Goal: Check status: Check status

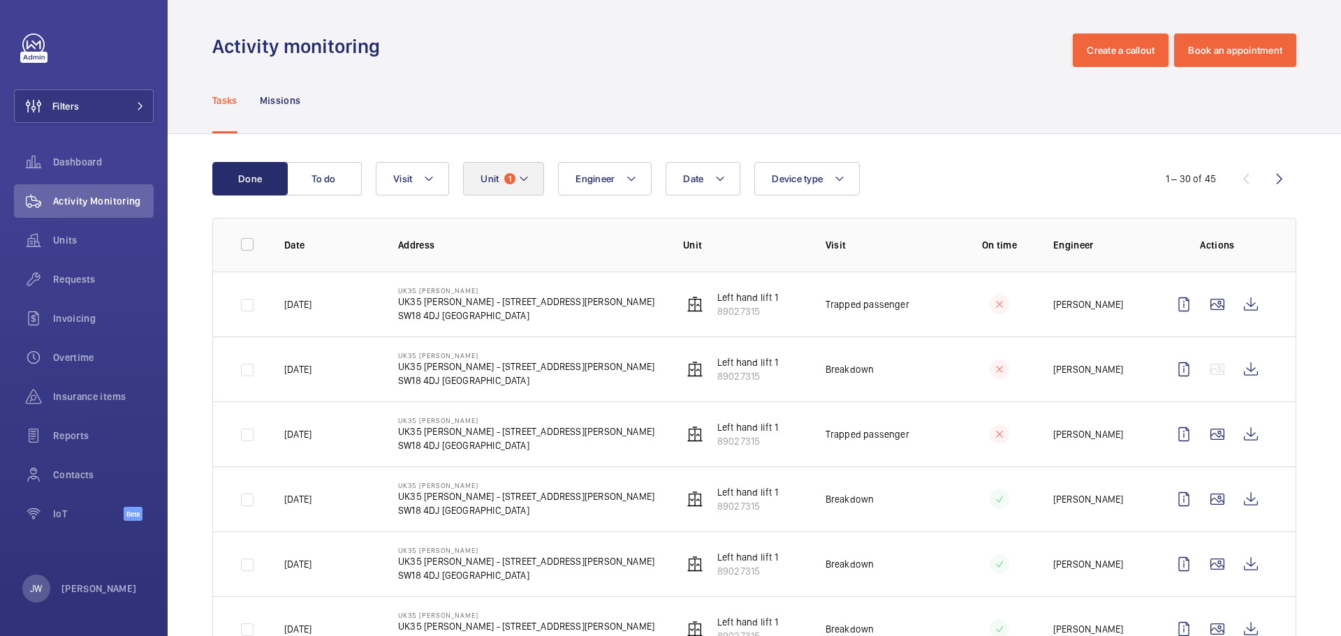
scroll to position [140, 0]
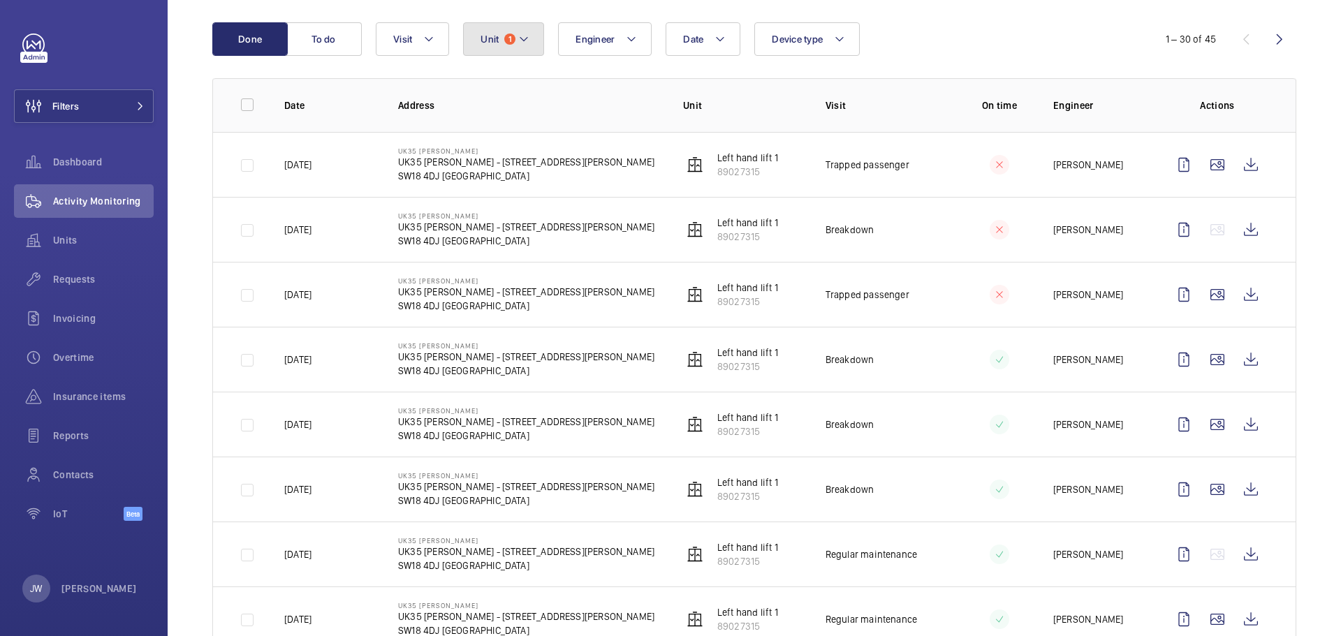
click at [520, 36] on mat-icon at bounding box center [523, 39] width 11 height 17
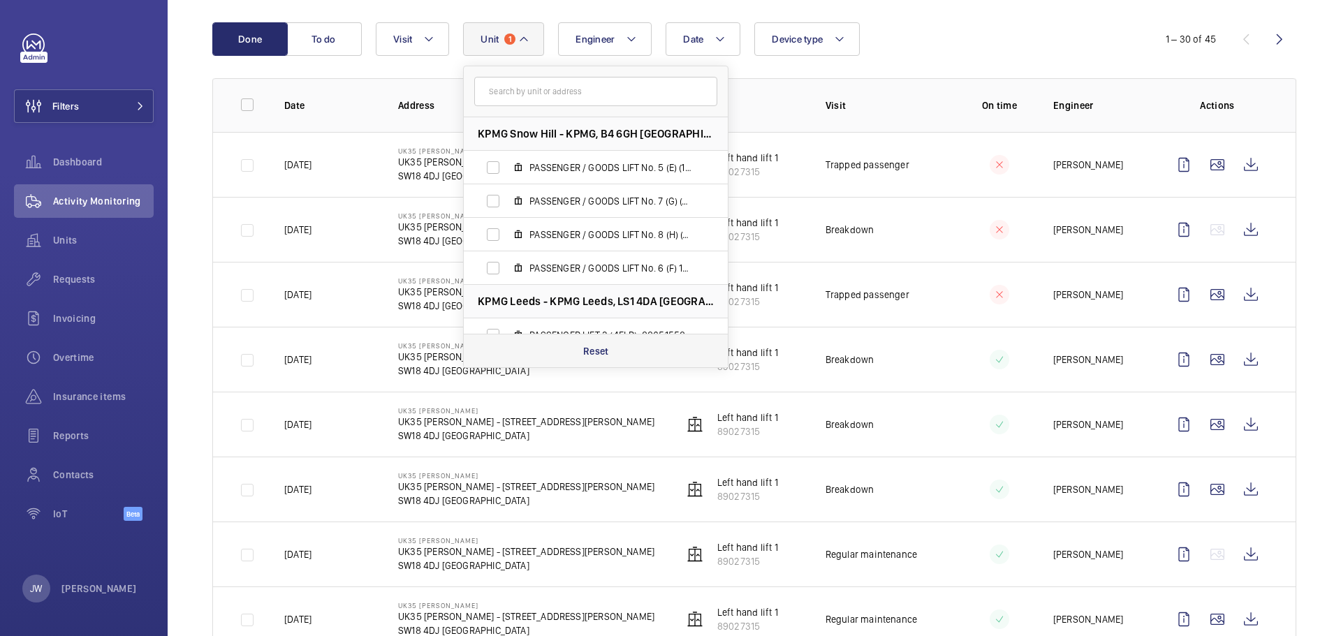
click at [606, 346] on p "Reset" at bounding box center [596, 351] width 26 height 14
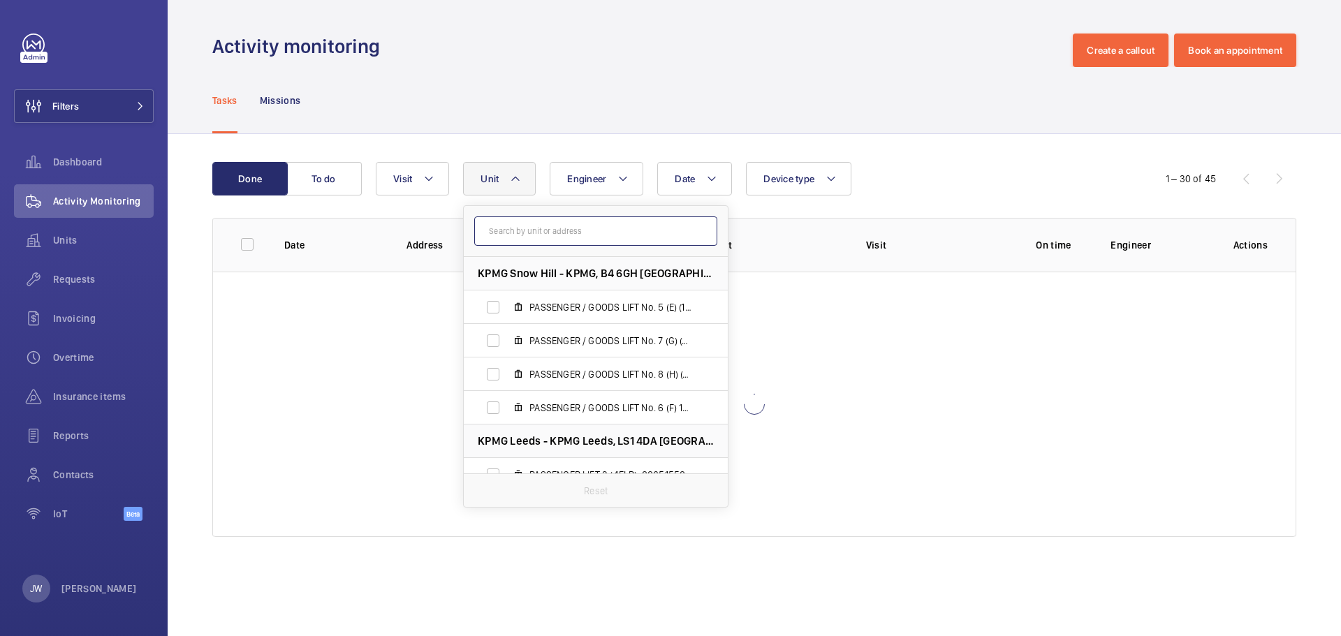
click at [524, 228] on input "text" at bounding box center [595, 230] width 243 height 29
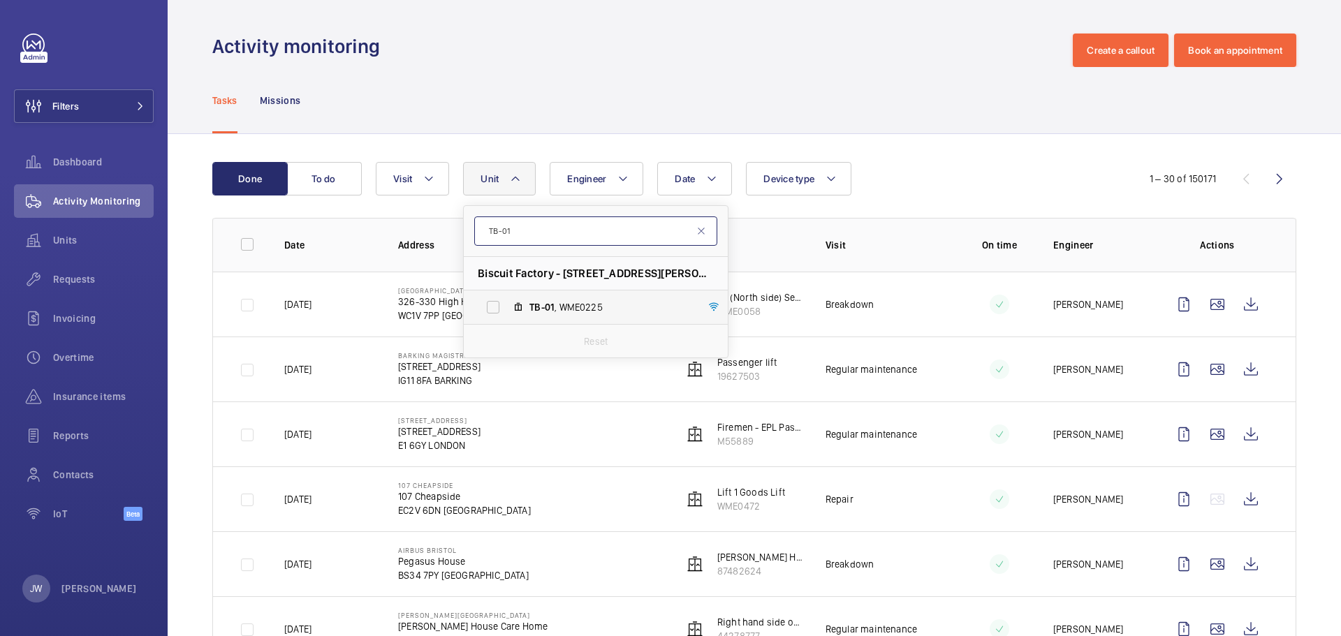
type input "TB-01"
click at [561, 307] on span "TB-01 , WME0225" at bounding box center [610, 307] width 162 height 14
click at [507, 307] on input "TB-01 , WME0225" at bounding box center [493, 307] width 28 height 28
checkbox input "true"
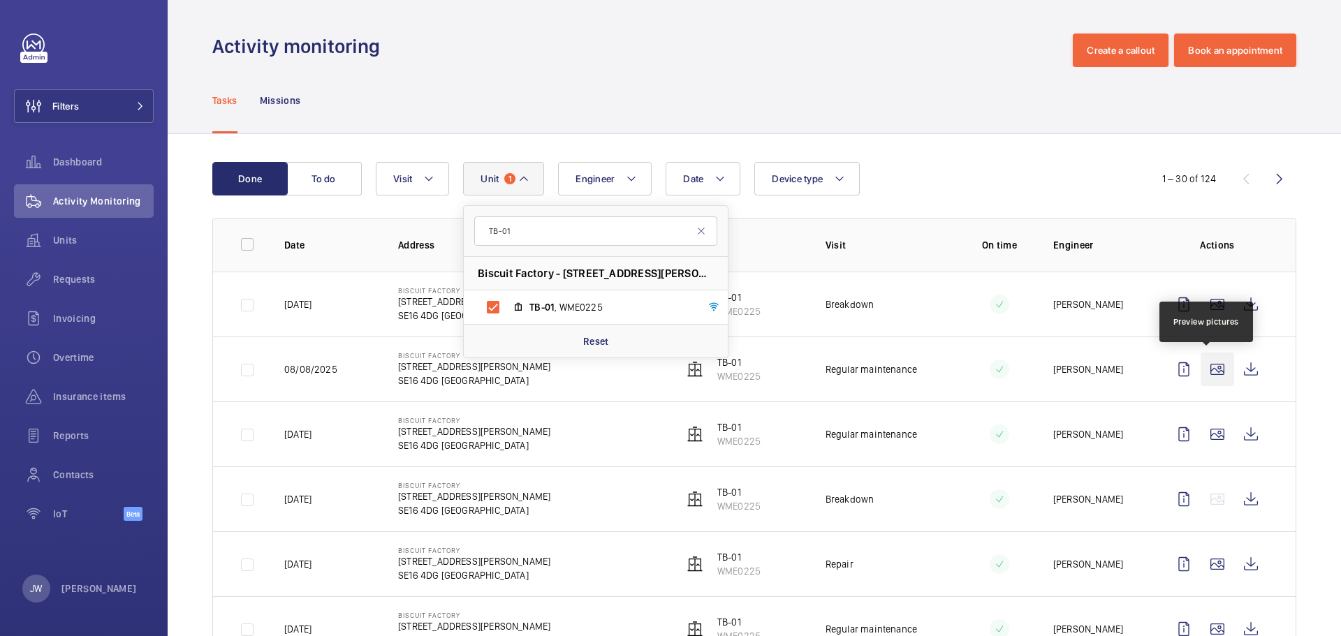
click at [1206, 367] on wm-front-icon-button at bounding box center [1217, 370] width 34 height 34
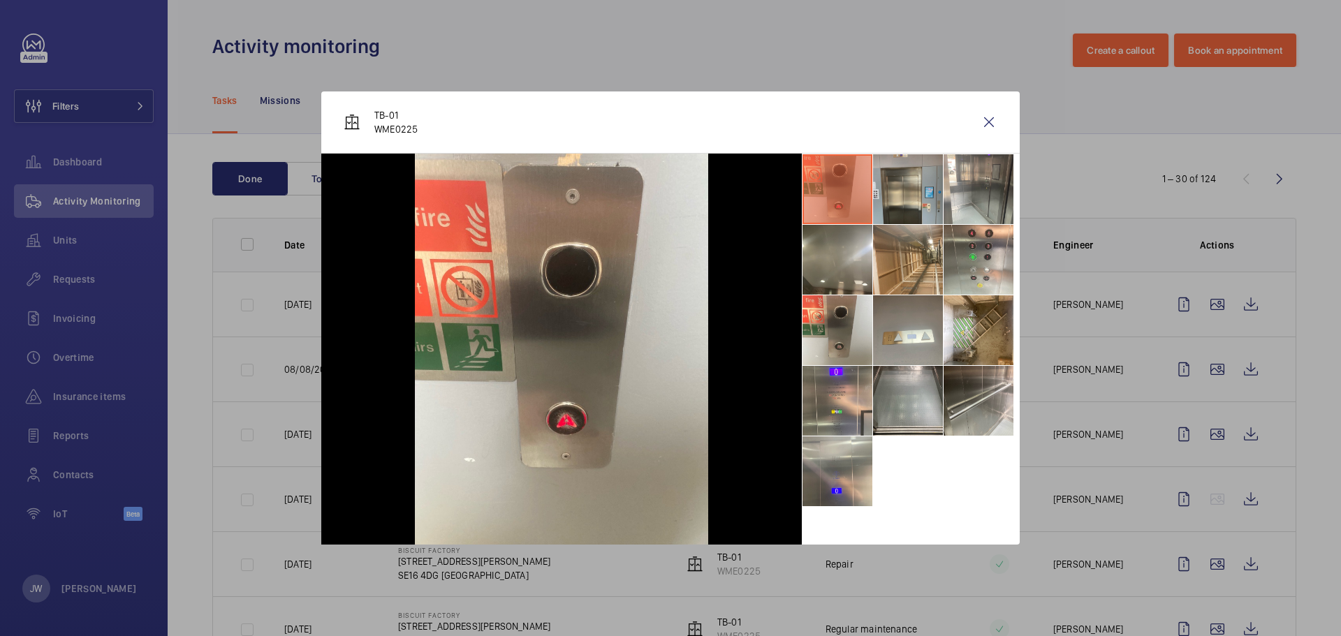
click at [895, 194] on li at bounding box center [908, 189] width 70 height 70
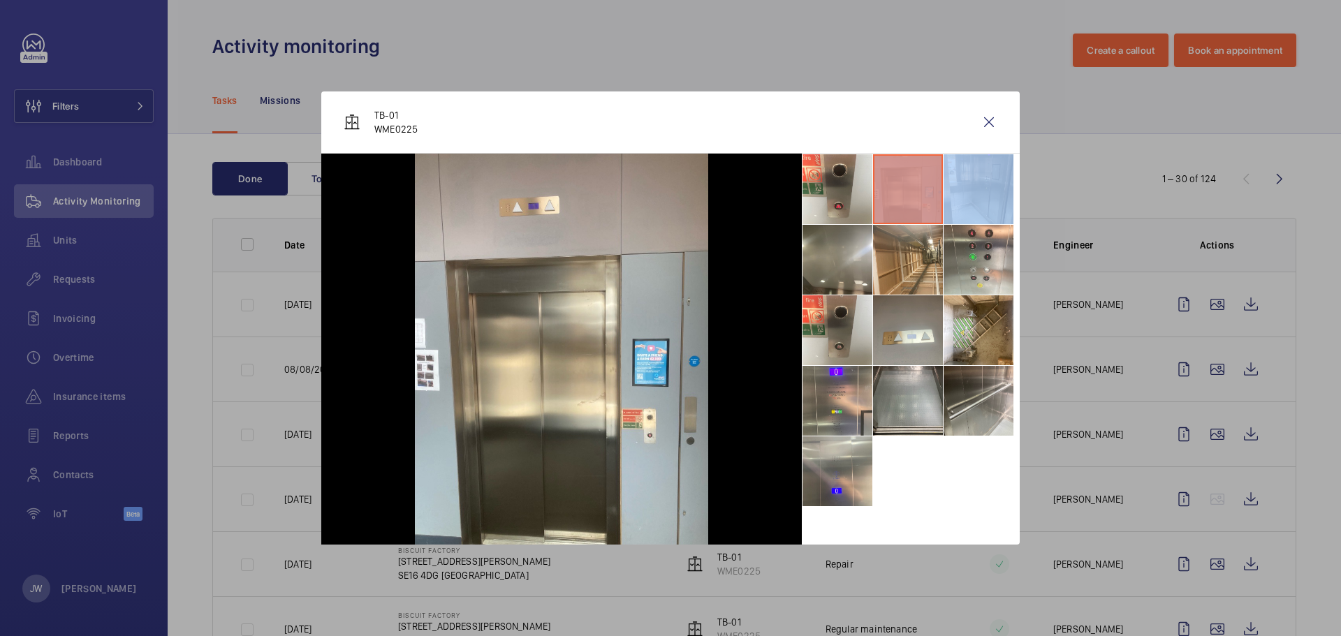
click at [895, 194] on li at bounding box center [908, 189] width 70 height 70
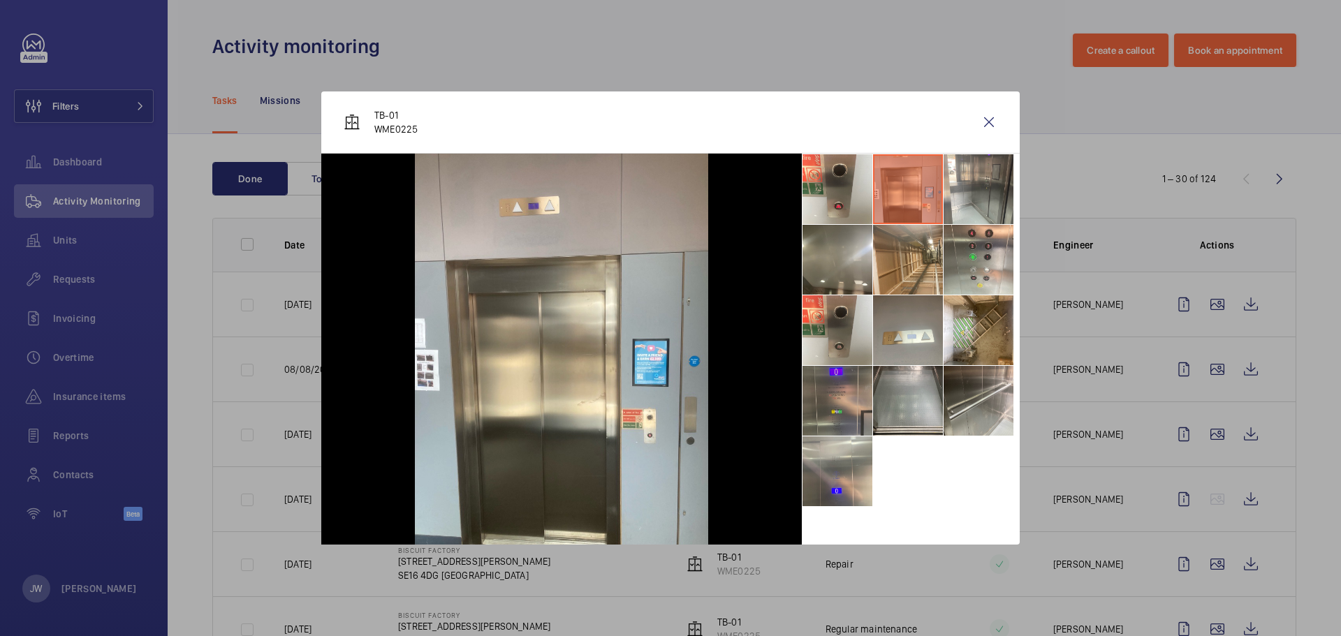
click at [860, 383] on li at bounding box center [837, 401] width 70 height 70
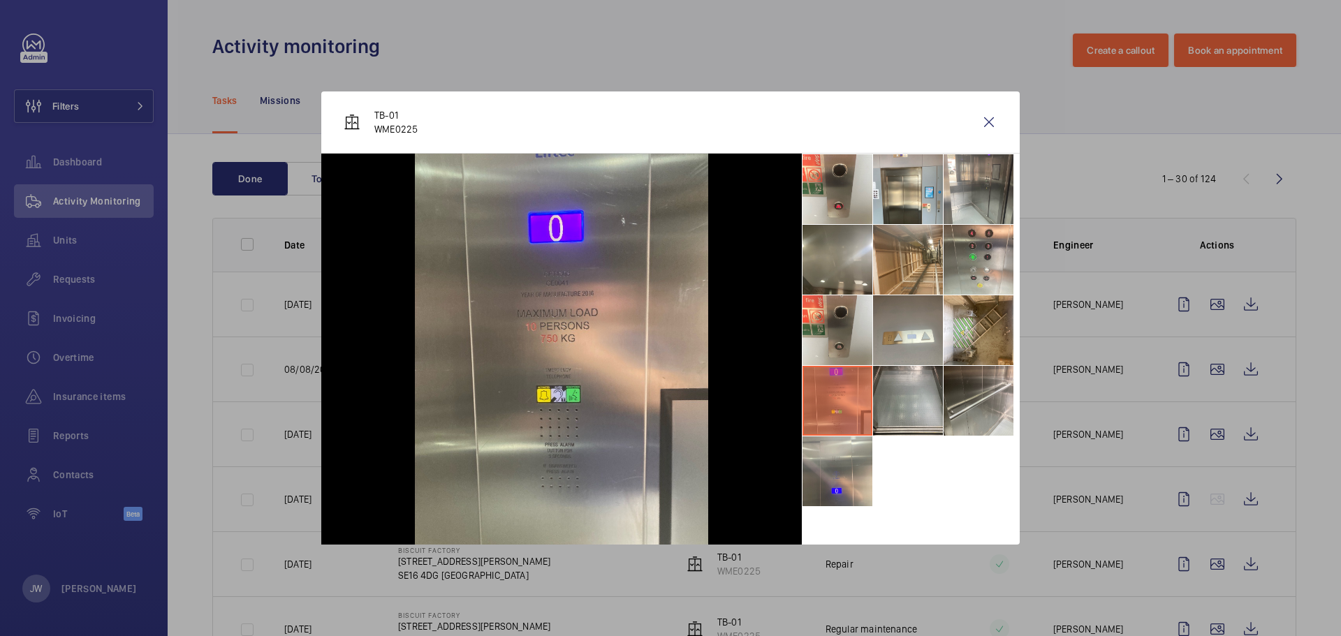
click at [1052, 351] on div at bounding box center [670, 318] width 1341 height 636
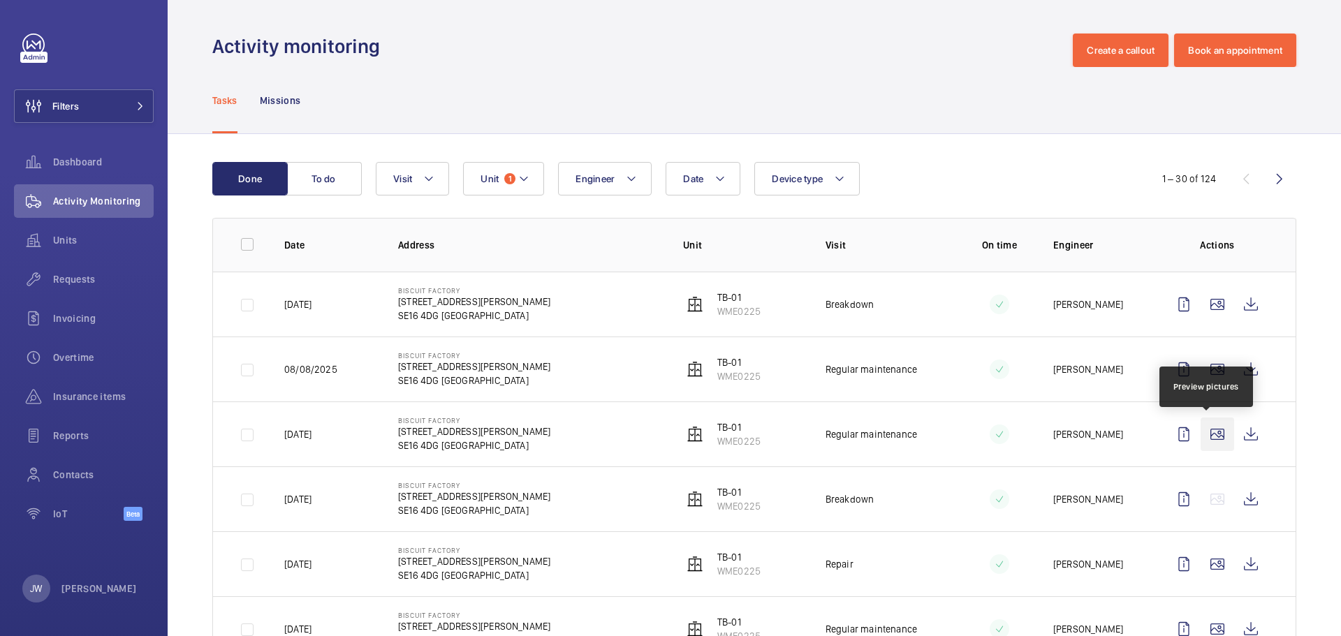
click at [1202, 427] on wm-front-icon-button at bounding box center [1217, 435] width 34 height 34
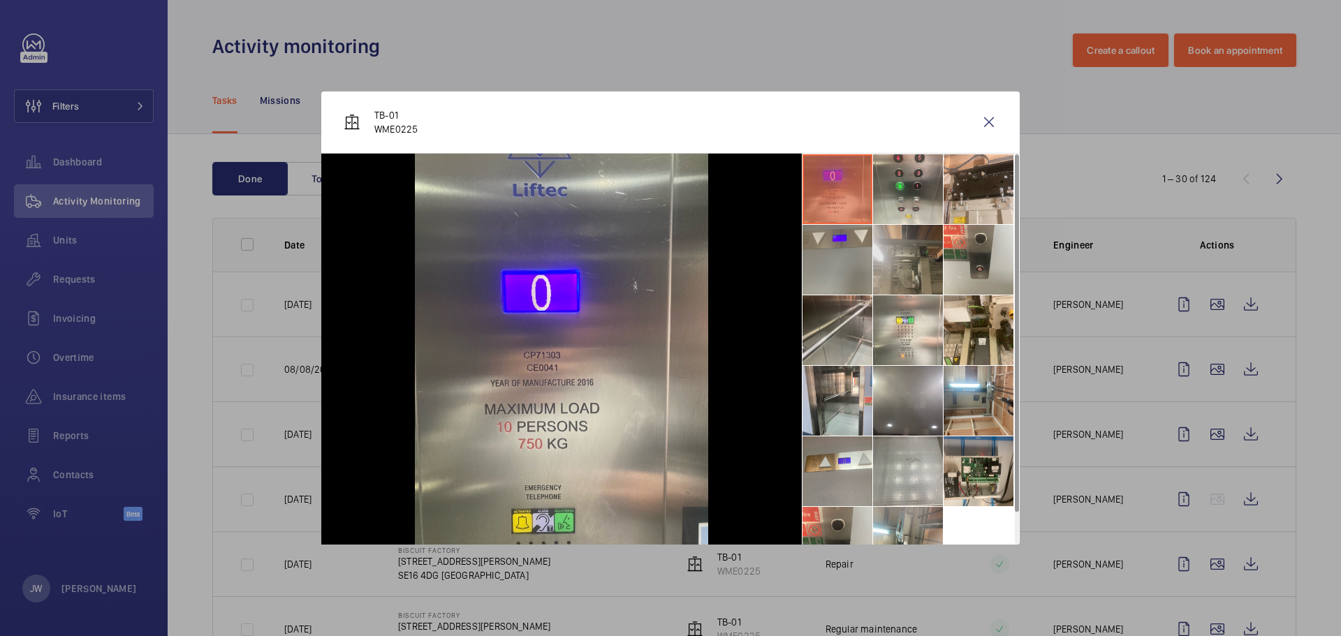
click at [914, 266] on li at bounding box center [908, 260] width 70 height 70
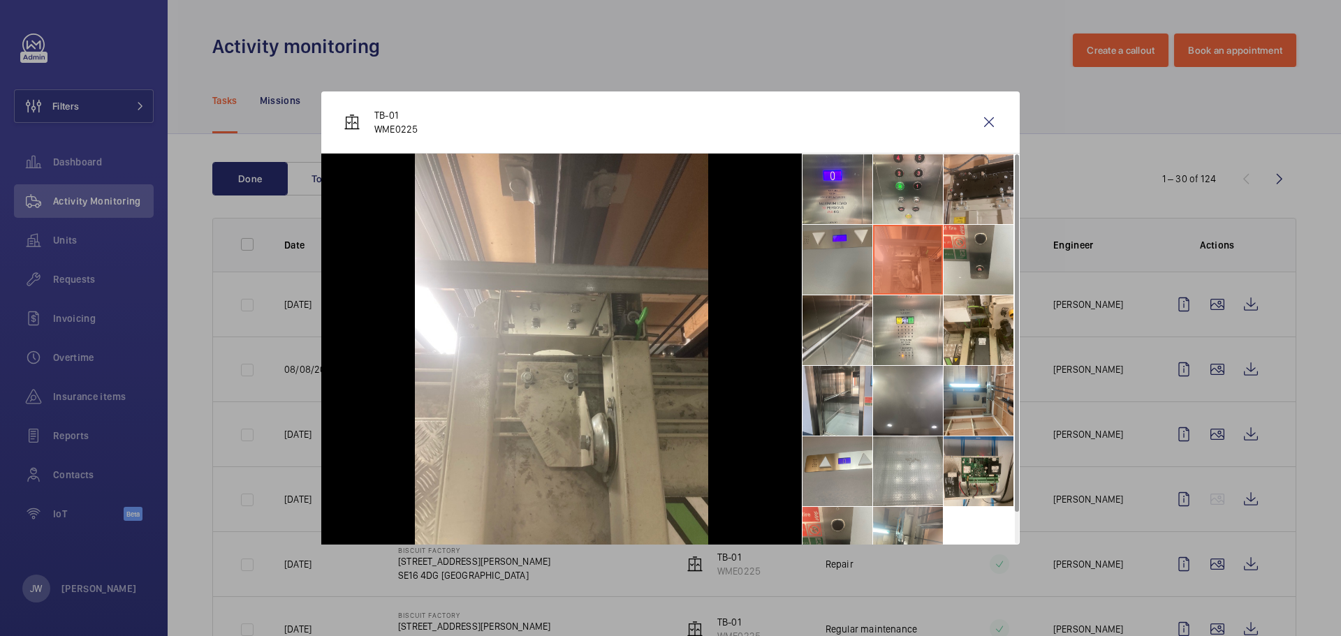
click at [972, 198] on li at bounding box center [978, 189] width 70 height 70
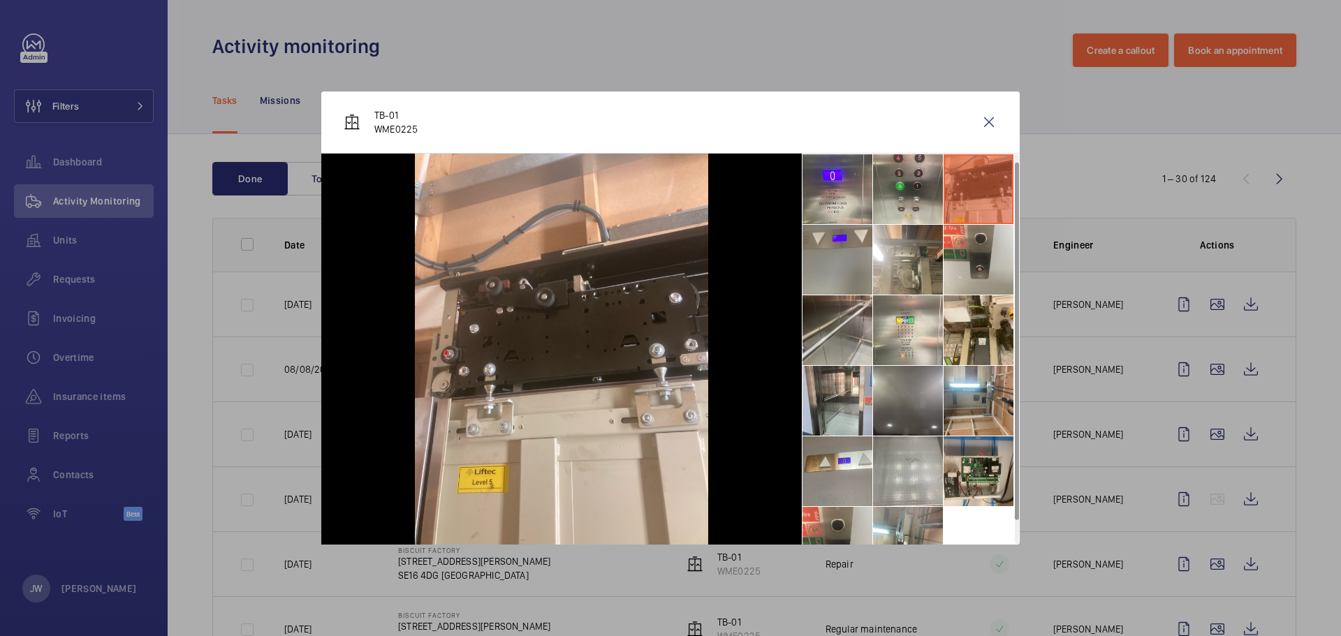
scroll to position [33, 0]
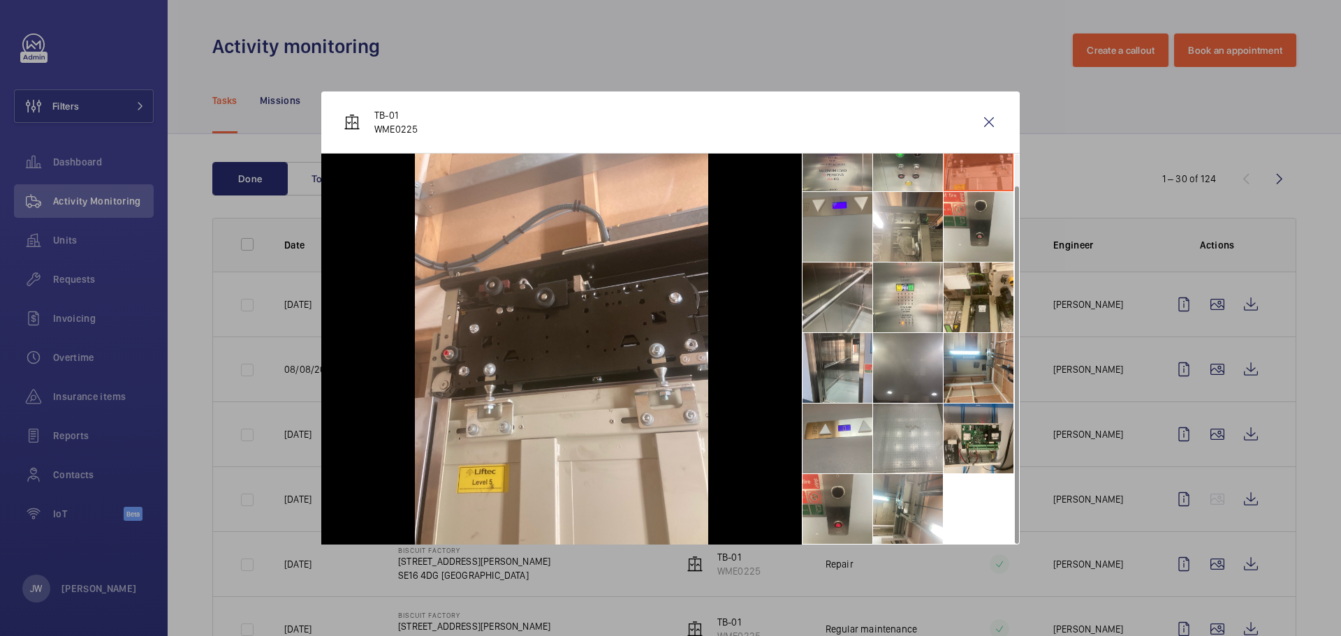
click at [1094, 443] on div at bounding box center [670, 318] width 1341 height 636
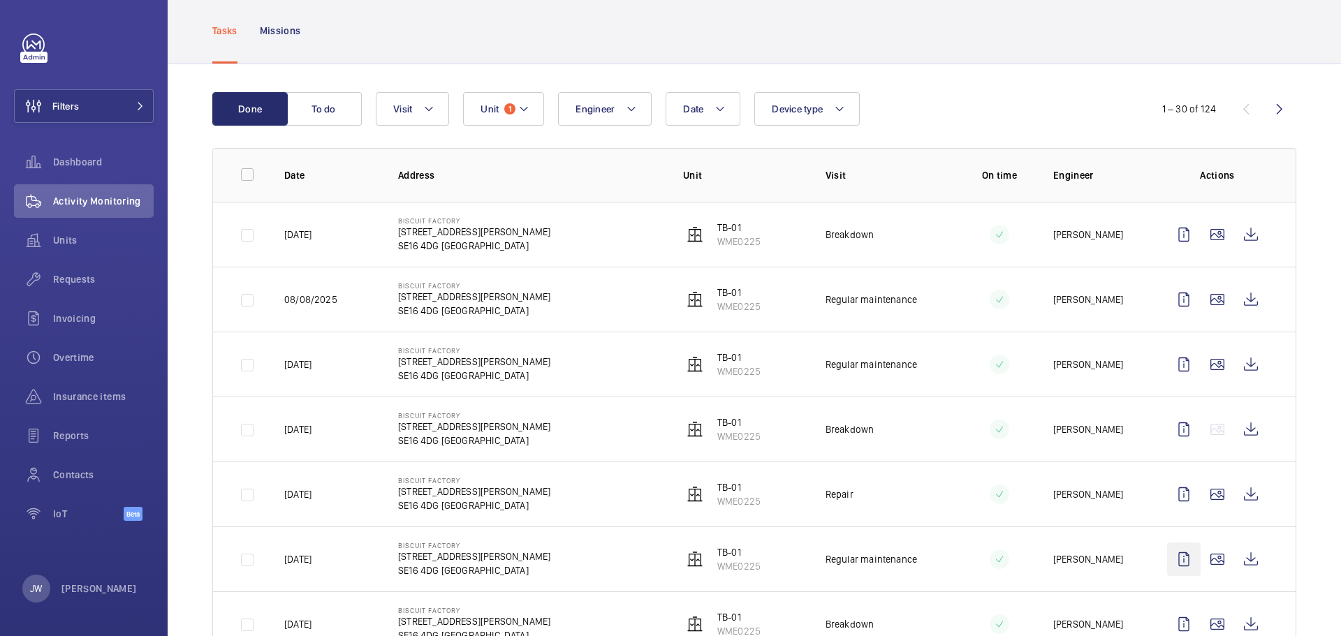
scroll to position [140, 0]
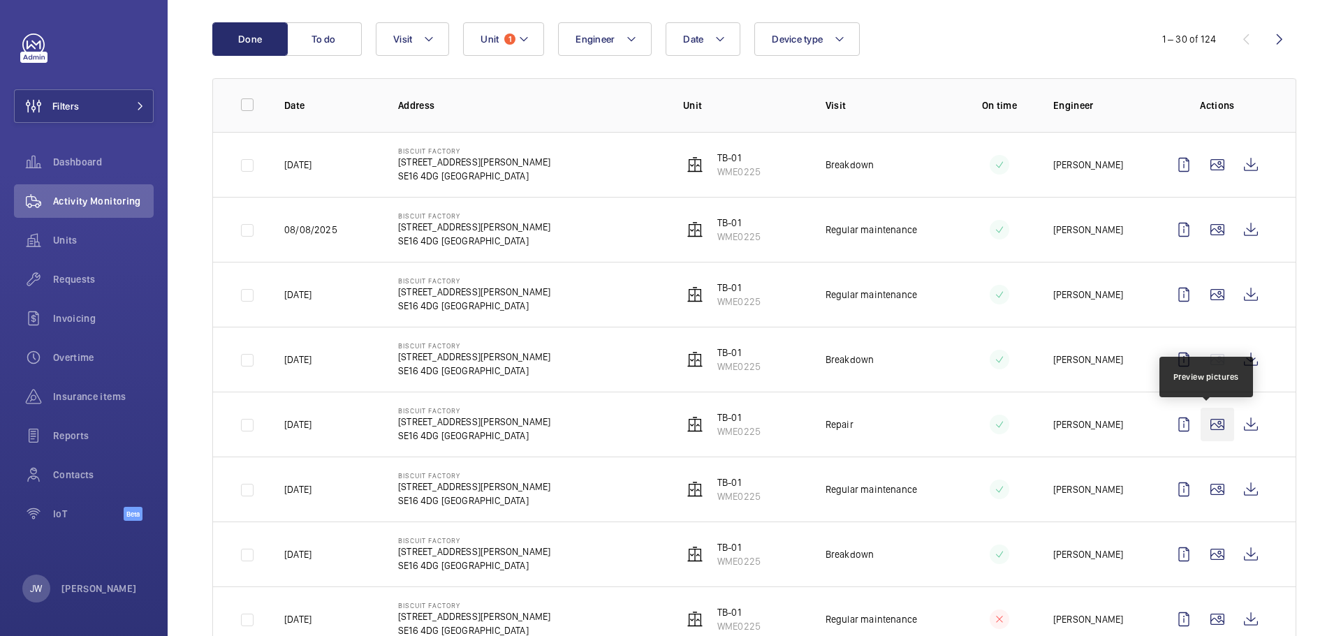
click at [1203, 433] on wm-front-icon-button at bounding box center [1217, 425] width 34 height 34
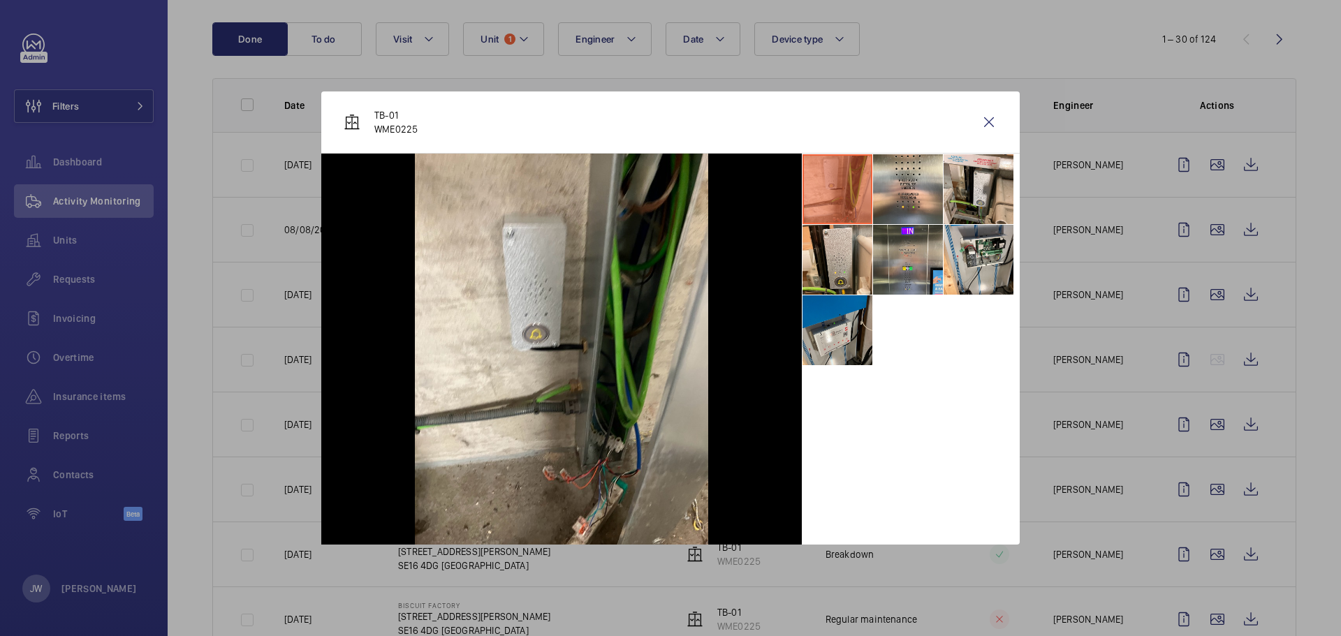
click at [1160, 426] on div at bounding box center [670, 318] width 1341 height 636
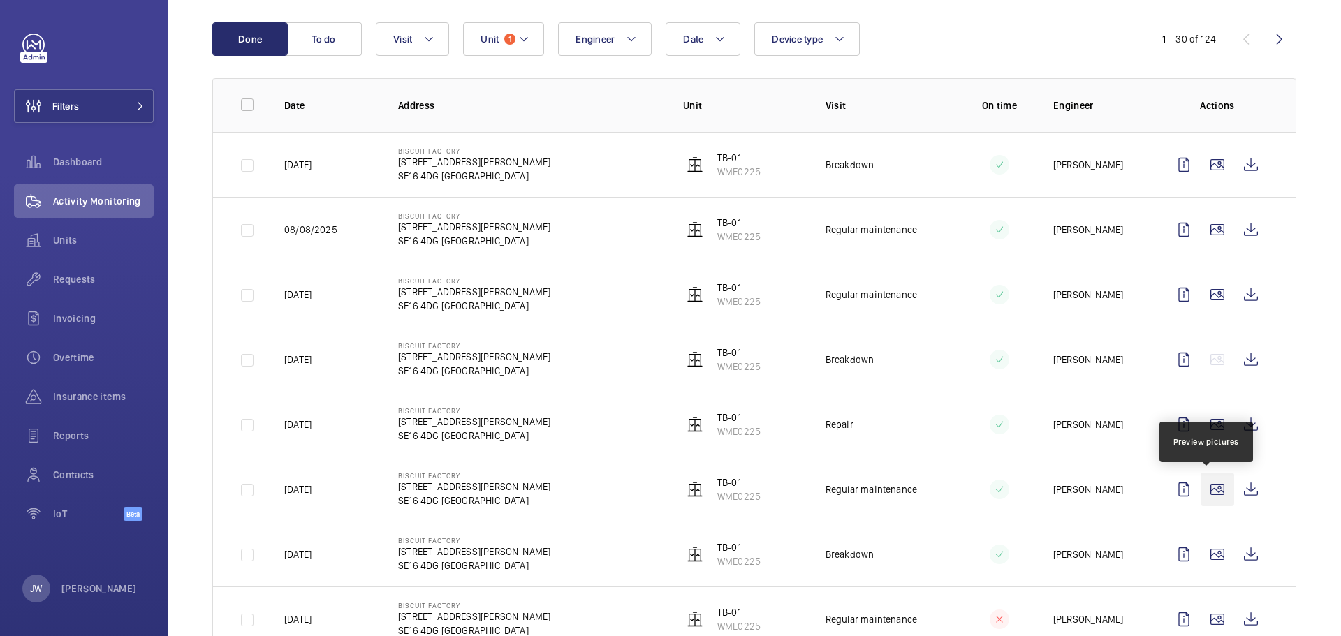
click at [1208, 487] on wm-front-icon-button at bounding box center [1217, 490] width 34 height 34
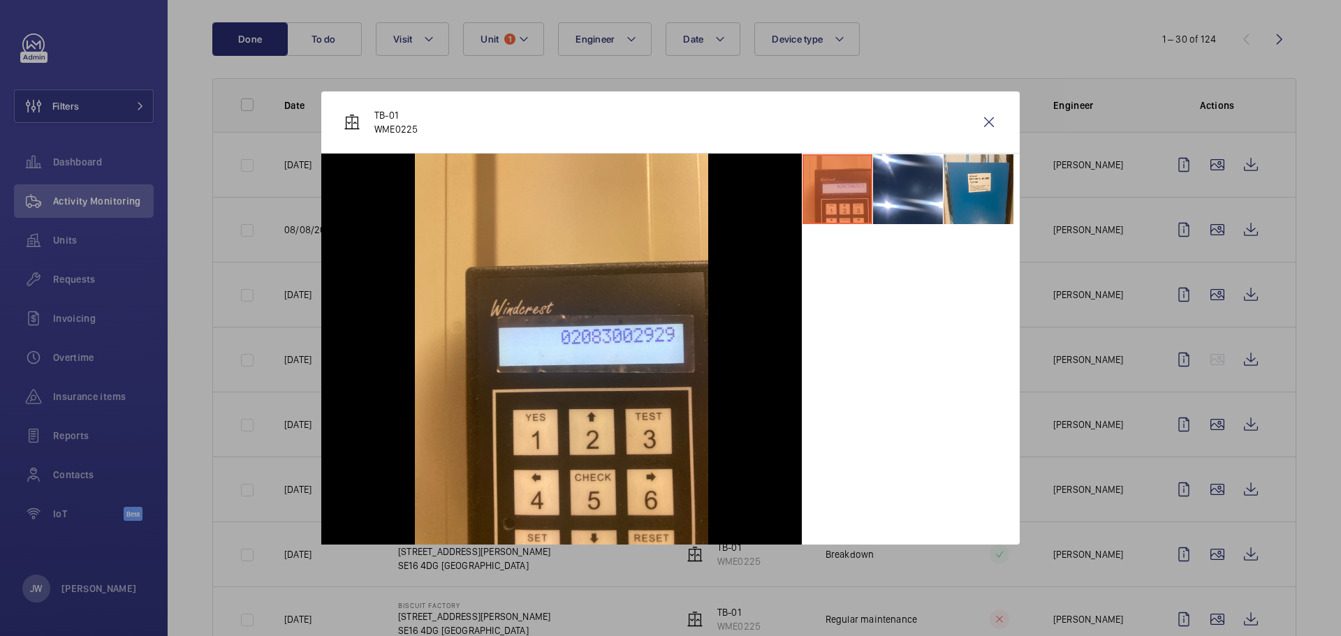
click at [1207, 517] on div at bounding box center [670, 318] width 1341 height 636
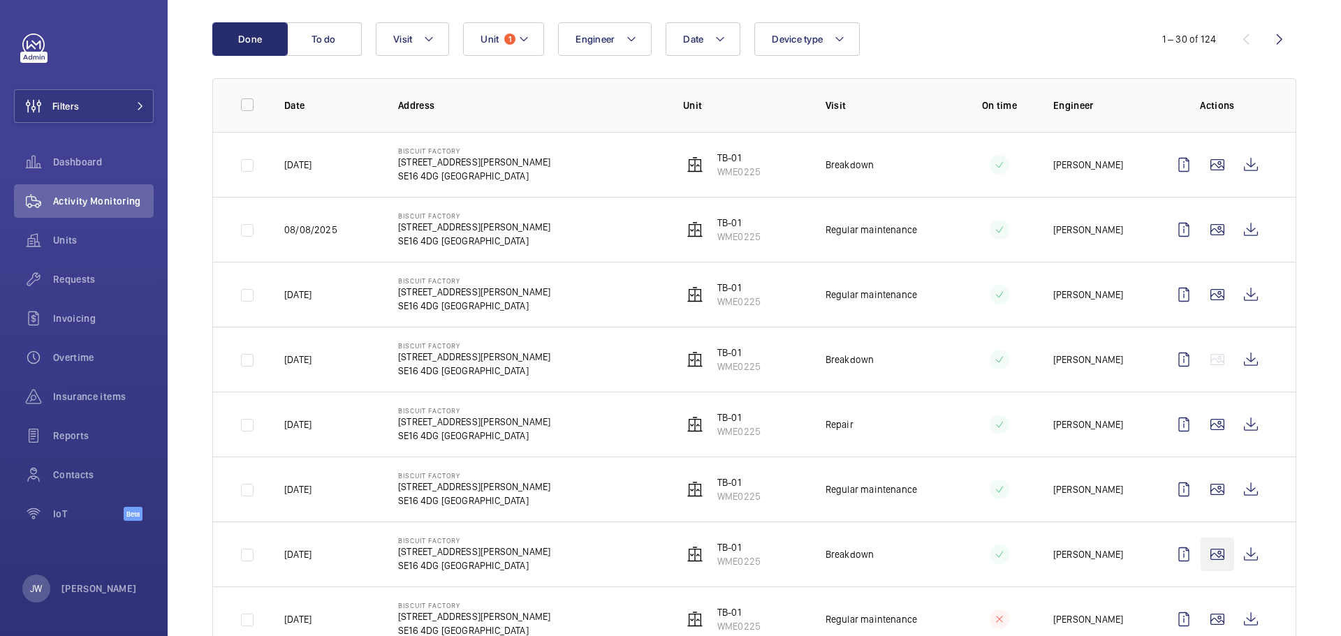
click at [1211, 550] on wm-front-icon-button at bounding box center [1217, 555] width 34 height 34
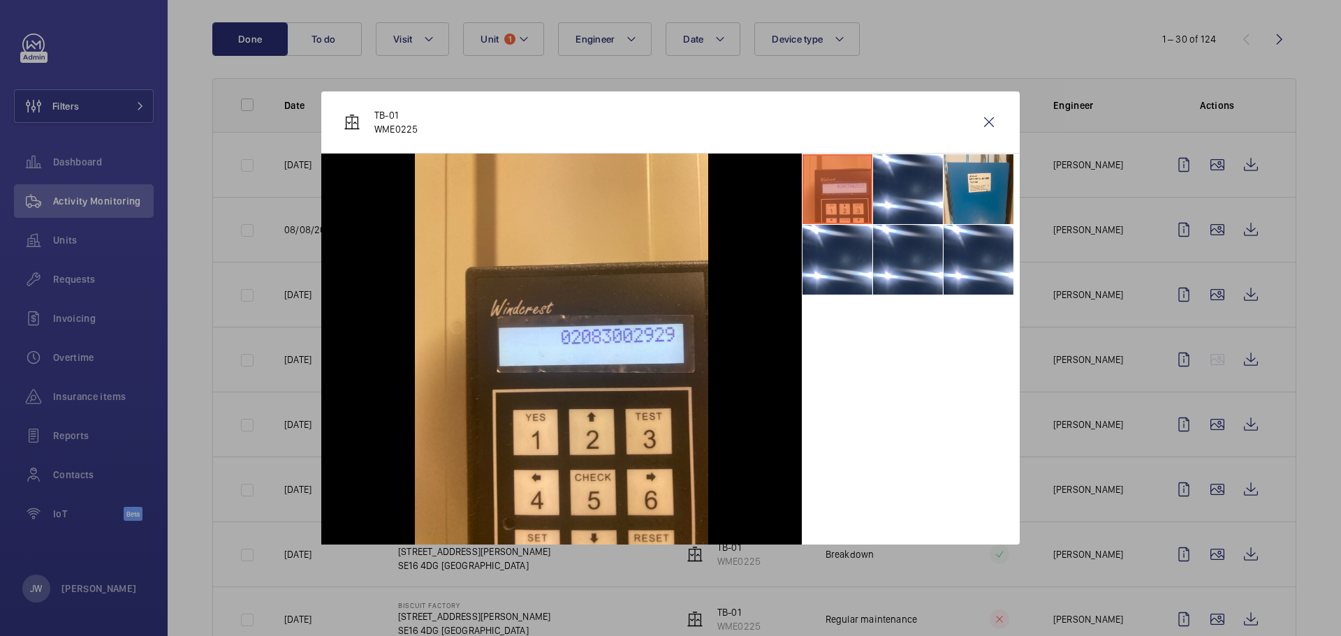
click at [1203, 536] on div at bounding box center [670, 318] width 1341 height 636
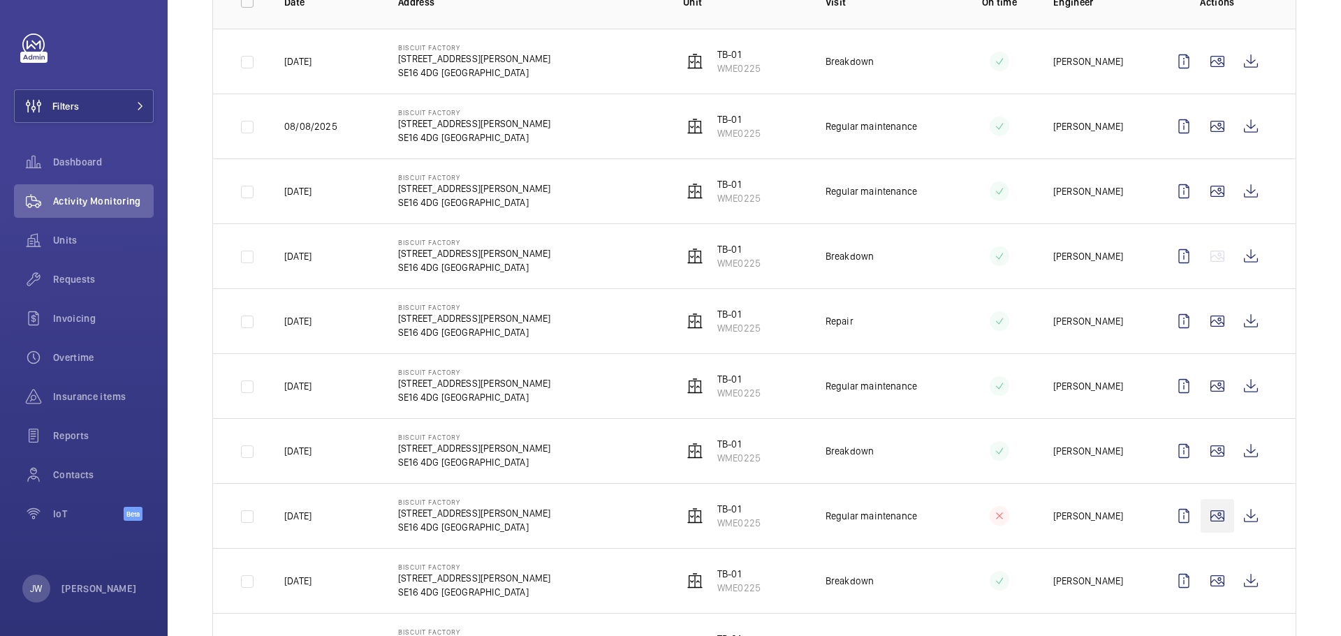
scroll to position [279, 0]
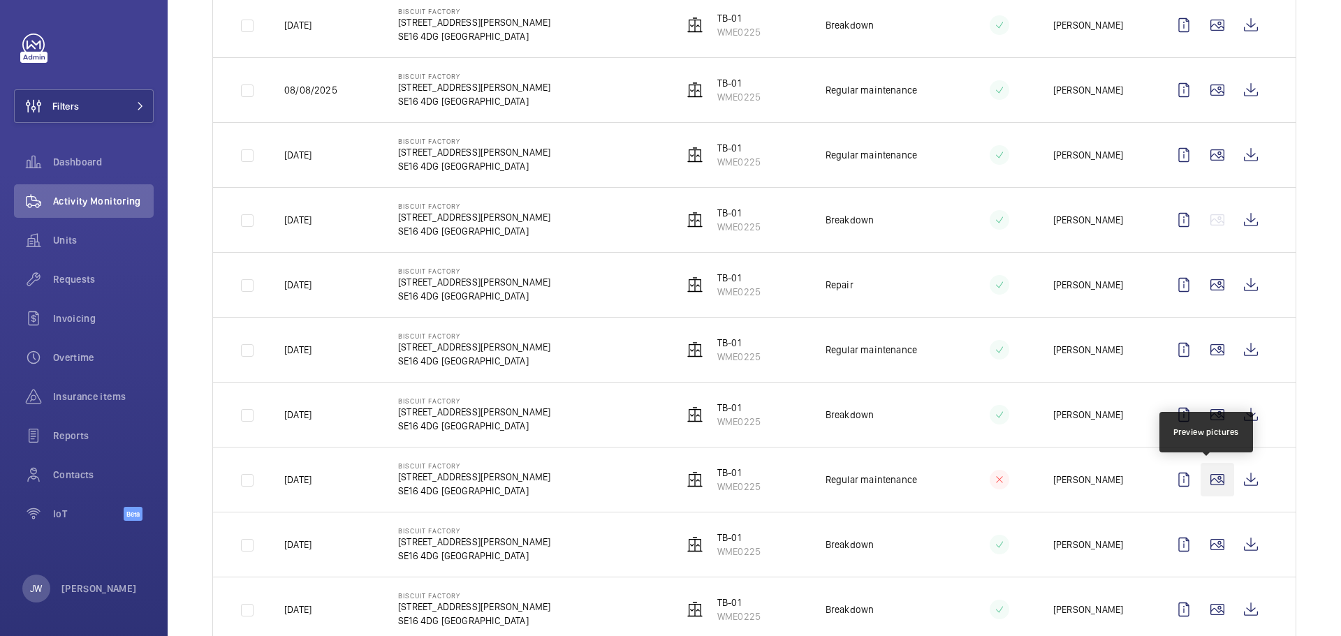
click at [1209, 480] on wm-front-icon-button at bounding box center [1217, 480] width 34 height 34
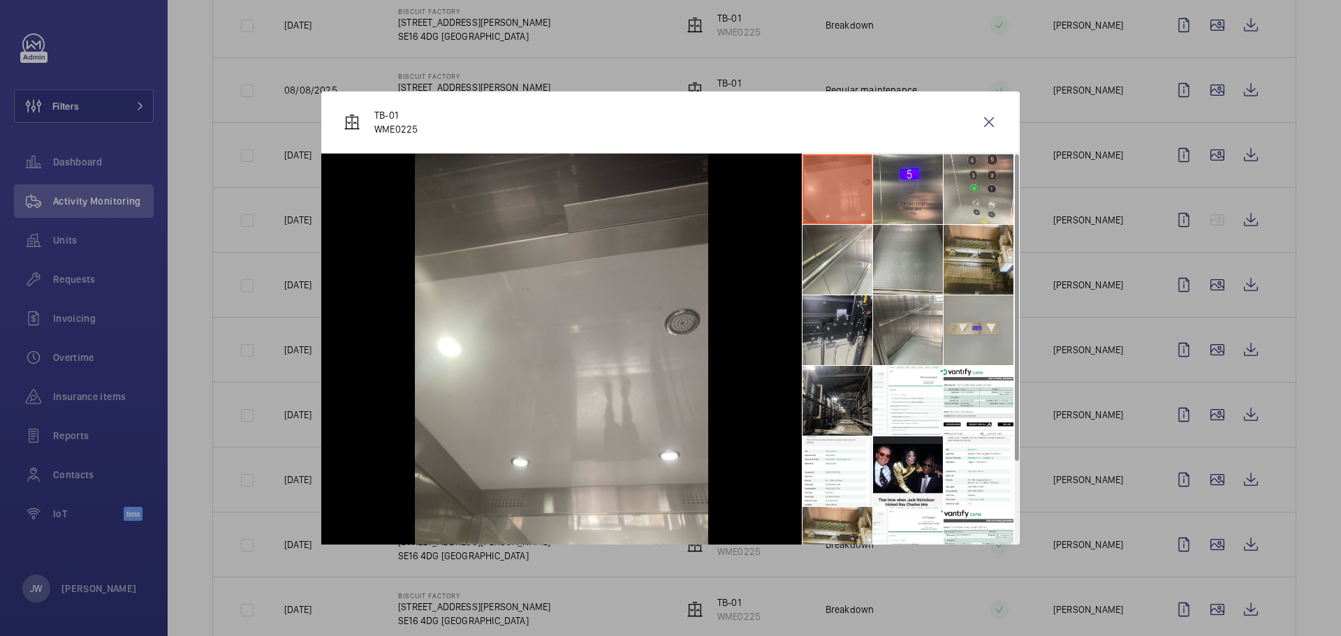
click at [820, 327] on li at bounding box center [837, 330] width 70 height 70
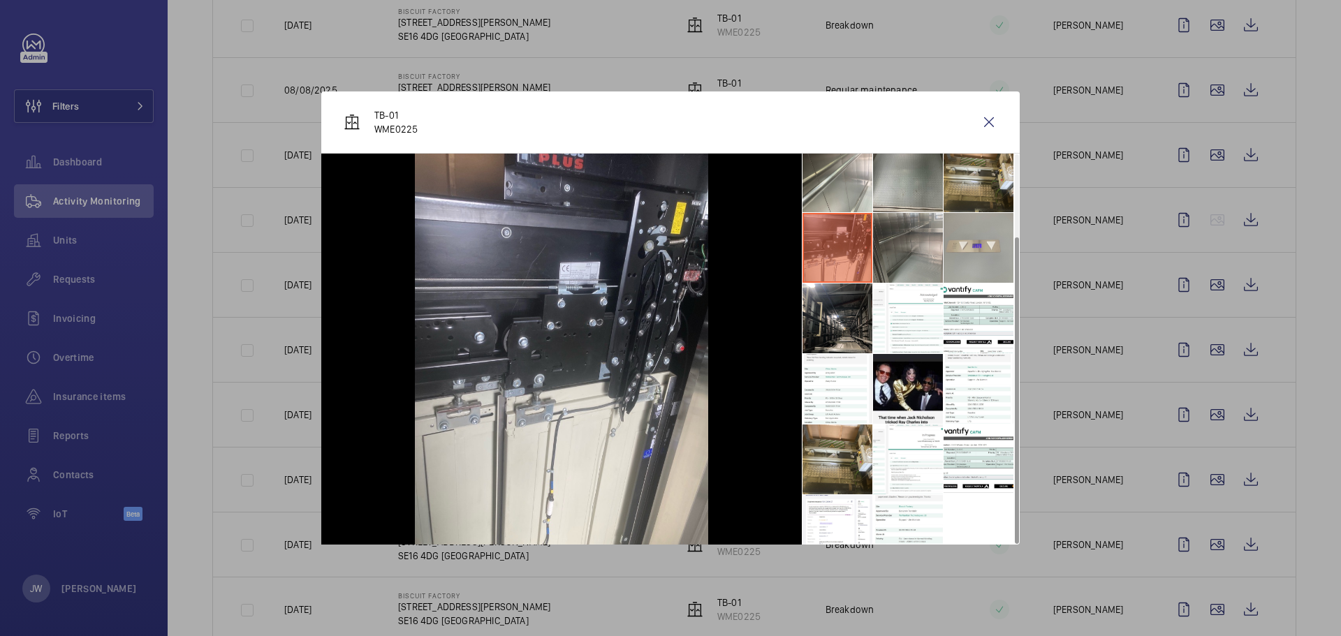
scroll to position [103, 0]
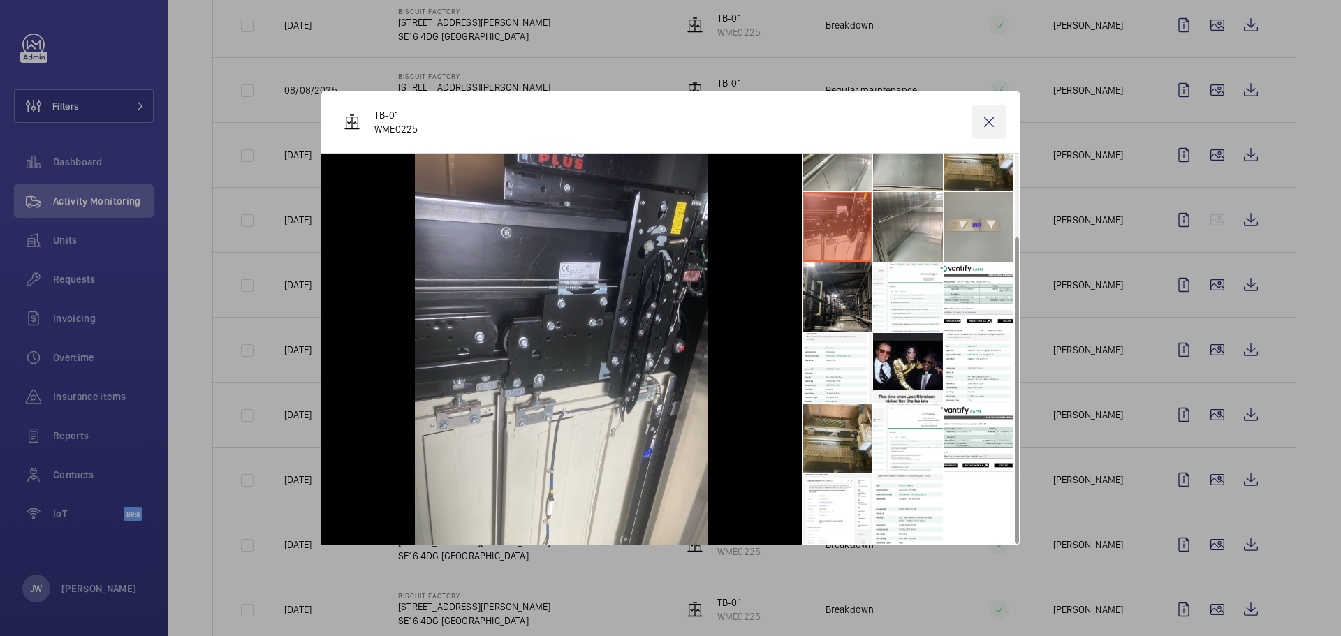
click at [989, 117] on wm-front-icon-button at bounding box center [989, 122] width 34 height 34
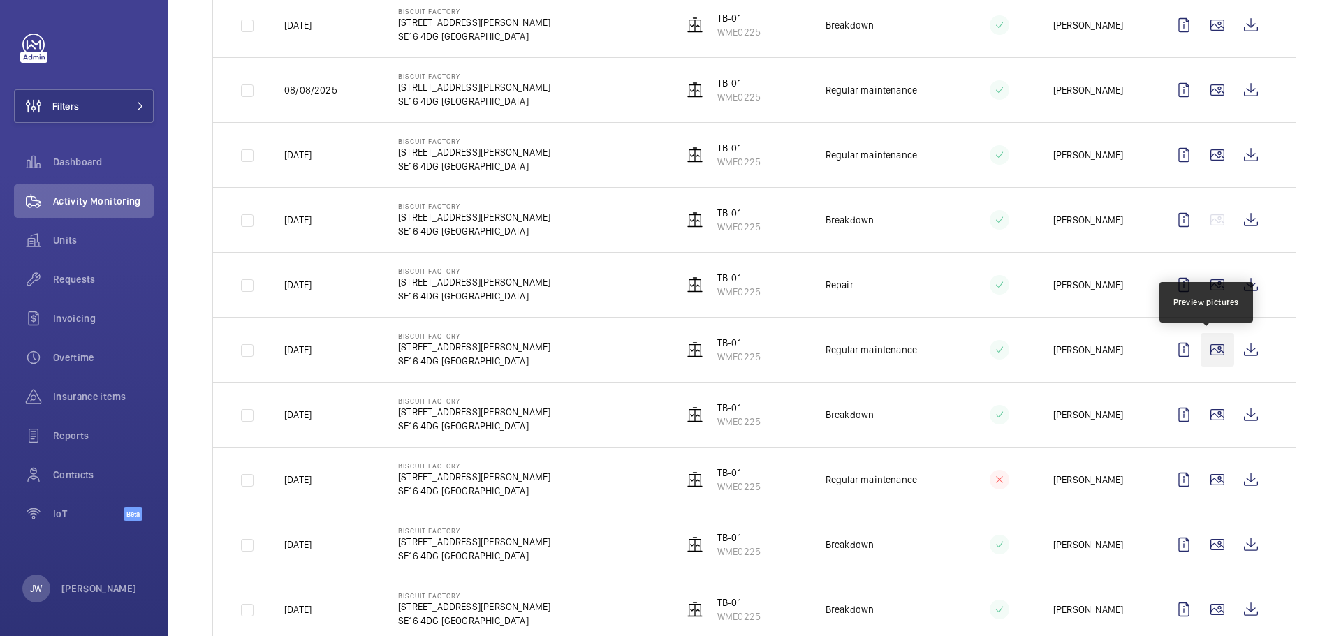
click at [1207, 353] on wm-front-icon-button at bounding box center [1217, 350] width 34 height 34
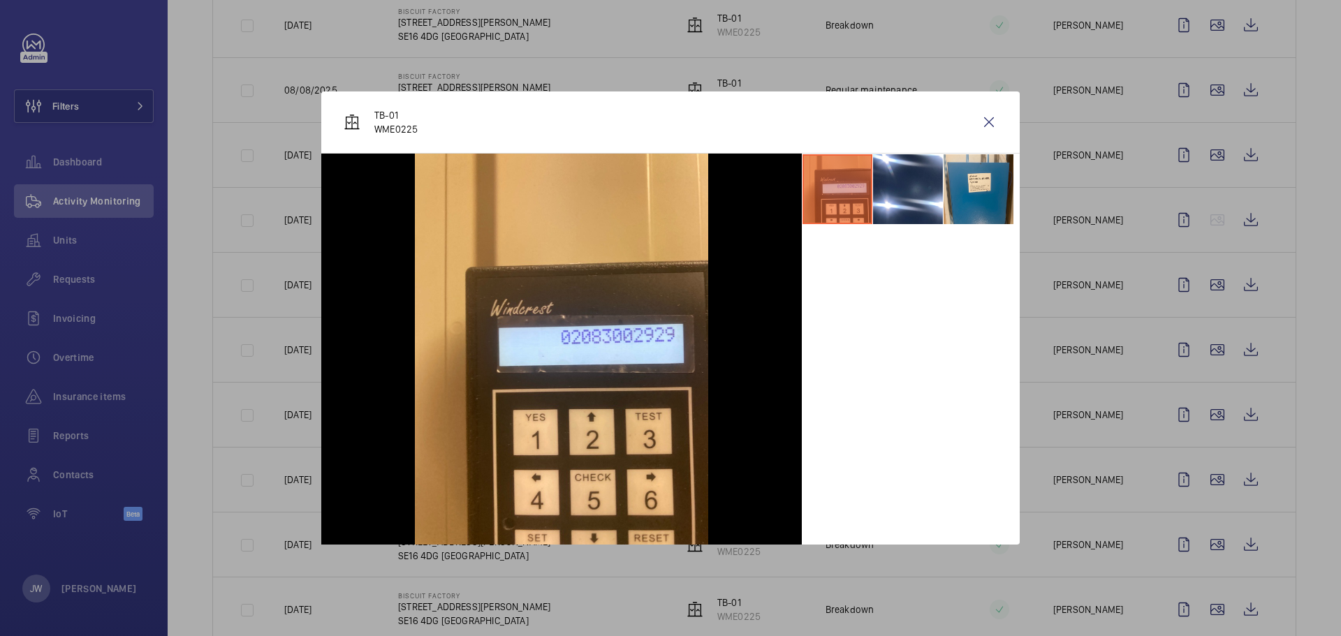
click at [1208, 409] on div at bounding box center [670, 318] width 1341 height 636
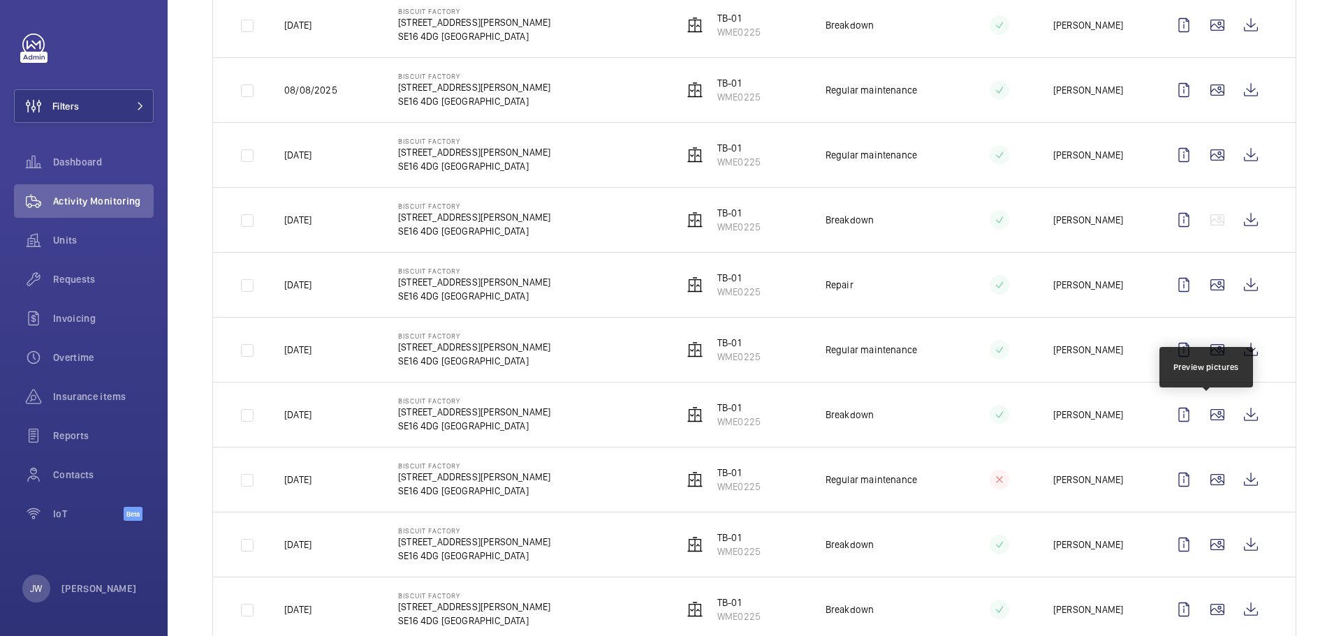
click at [1208, 409] on wm-front-icon-button at bounding box center [1217, 415] width 34 height 34
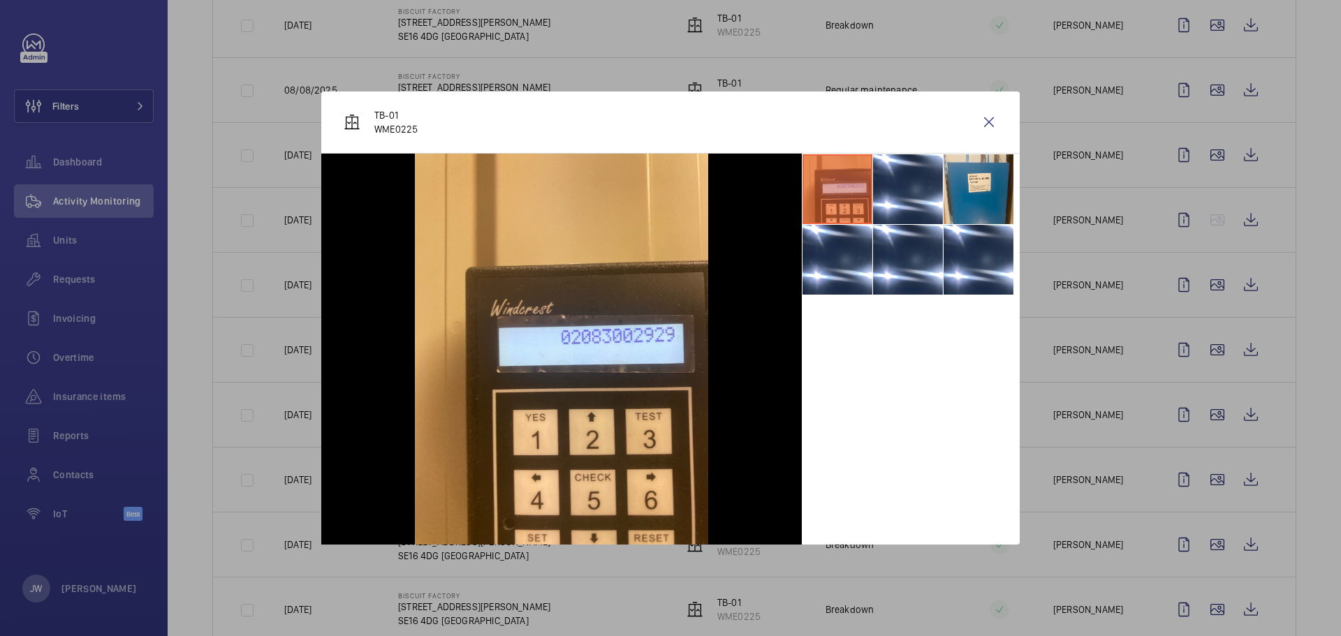
click at [1208, 473] on div at bounding box center [670, 318] width 1341 height 636
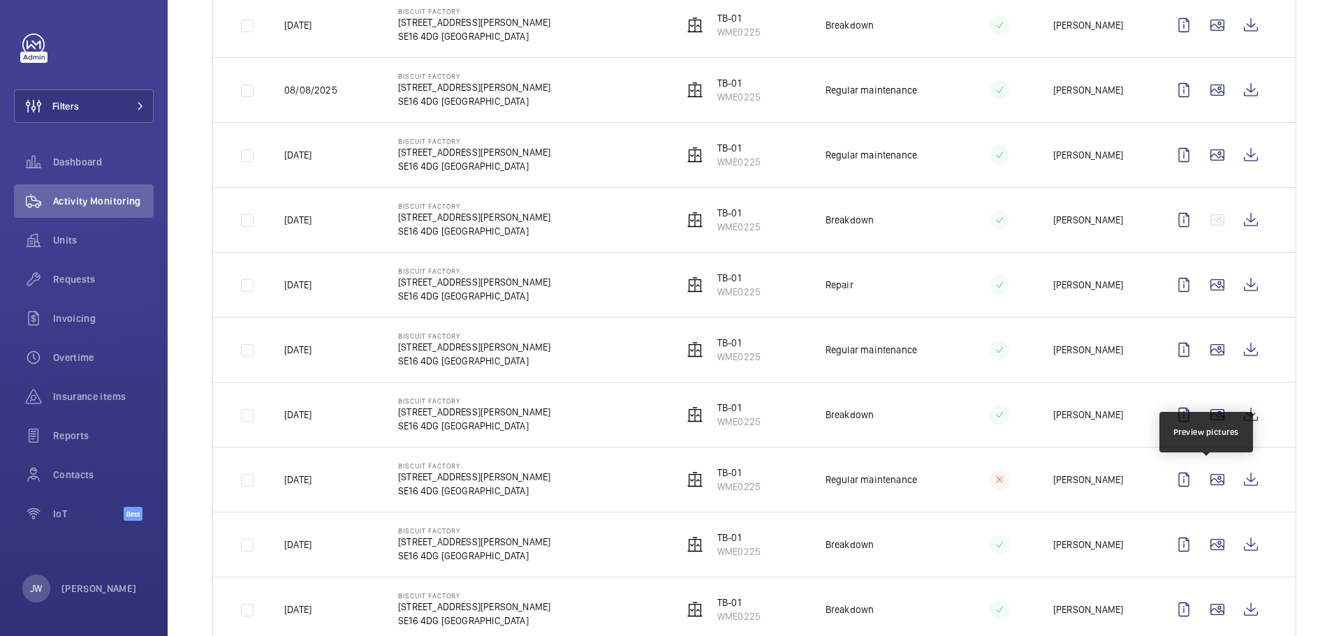
click at [1208, 473] on wm-front-icon-button at bounding box center [1217, 480] width 34 height 34
